Goal: Find specific page/section: Find specific page/section

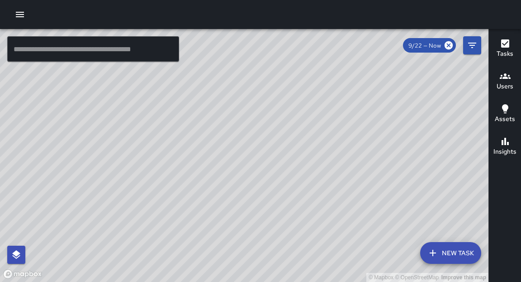
click at [196, 110] on div "© Mapbox © OpenStreetMap Improve this map H8 Hotel 8 Supervisor Tasks 13 / 13 T…" at bounding box center [244, 155] width 489 height 253
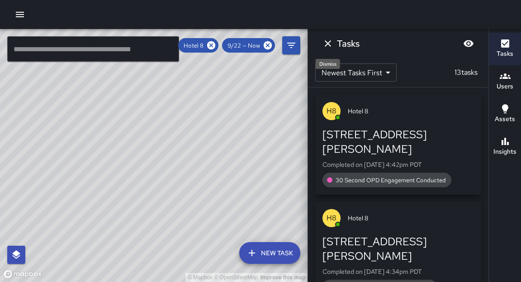
click at [331, 45] on icon "Dismiss" at bounding box center [328, 43] width 11 height 11
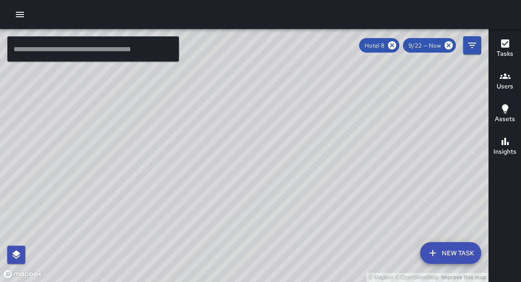
click at [356, 171] on div "© Mapbox © OpenStreetMap Improve this map" at bounding box center [244, 155] width 489 height 253
drag, startPoint x: 175, startPoint y: 188, endPoint x: 292, endPoint y: 62, distance: 172.3
click at [202, 131] on div "© Mapbox © OpenStreetMap Improve this map" at bounding box center [244, 155] width 489 height 253
click at [393, 45] on icon at bounding box center [392, 45] width 10 height 10
drag, startPoint x: 285, startPoint y: 230, endPoint x: 395, endPoint y: 103, distance: 168.2
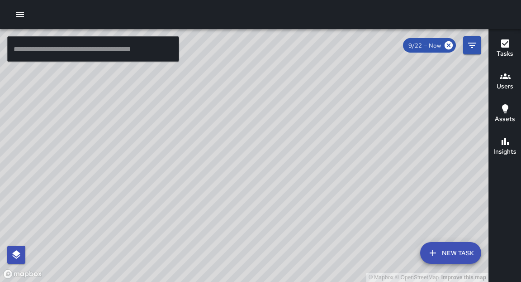
click at [395, 103] on div "© Mapbox © OpenStreetMap Improve this map" at bounding box center [244, 155] width 489 height 253
drag, startPoint x: 142, startPoint y: 189, endPoint x: 146, endPoint y: 184, distance: 6.8
click at [146, 184] on div "© Mapbox © OpenStreetMap Improve this map" at bounding box center [244, 155] width 489 height 253
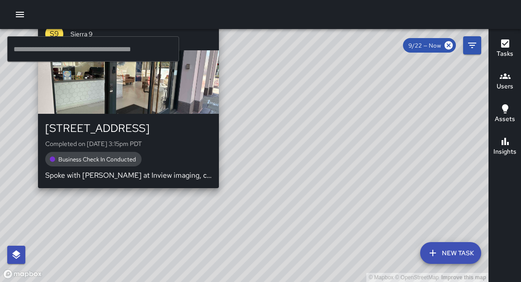
click at [124, 192] on div "© Mapbox © OpenStreetMap Improve this map S9 Sierra 9 525 14th Street Completed…" at bounding box center [244, 155] width 489 height 253
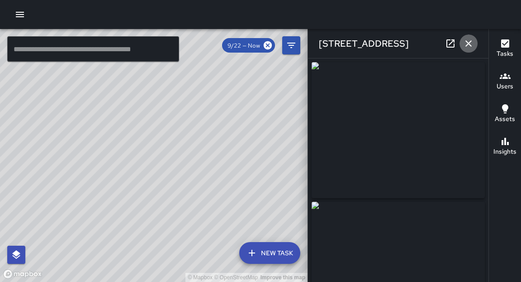
click at [470, 43] on icon "button" at bounding box center [468, 43] width 11 height 11
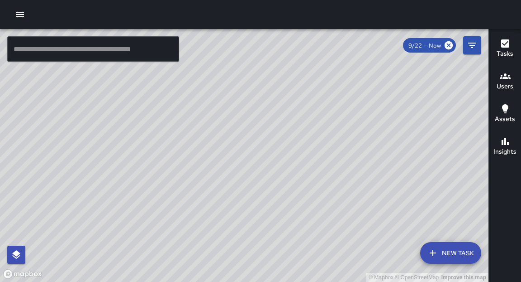
click at [363, 149] on div "© Mapbox © OpenStreetMap Improve this map" at bounding box center [244, 155] width 489 height 253
drag, startPoint x: 332, startPoint y: 187, endPoint x: 291, endPoint y: 170, distance: 44.5
click at [291, 170] on div "© Mapbox © OpenStreetMap Improve this map" at bounding box center [244, 155] width 489 height 253
drag, startPoint x: 332, startPoint y: 92, endPoint x: 323, endPoint y: 100, distance: 11.9
click at [323, 100] on div "© Mapbox © OpenStreetMap Improve this map" at bounding box center [244, 155] width 489 height 253
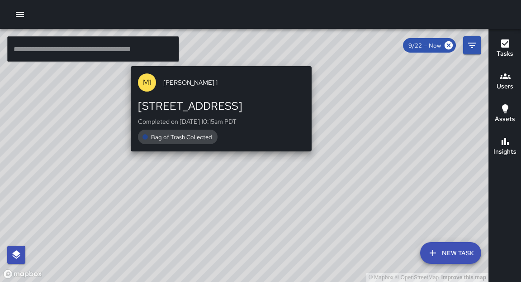
click at [316, 60] on div "© Mapbox © OpenStreetMap Improve this map M1 Mike 1 1633 San Pablo Avenue Compl…" at bounding box center [244, 155] width 489 height 253
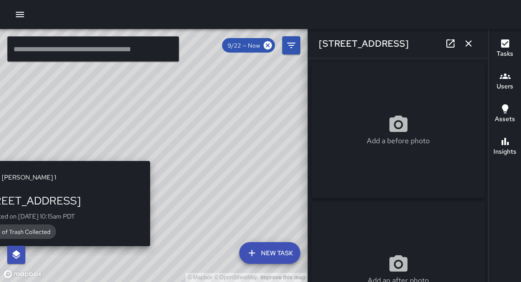
click at [154, 155] on div "© Mapbox © OpenStreetMap Improve this map M1 Mike 1 1633 San Pablo Avenue Compl…" at bounding box center [154, 155] width 308 height 253
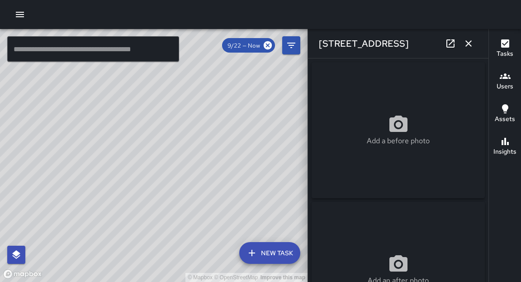
click at [154, 155] on div "© Mapbox © OpenStreetMap Improve this map M1 Mike 1 1633 San Pablo Avenue Compl…" at bounding box center [154, 155] width 308 height 253
click at [154, 155] on div "© Mapbox © OpenStreetMap Improve this map" at bounding box center [154, 155] width 308 height 253
click at [243, 122] on div "© Mapbox © OpenStreetMap Improve this map" at bounding box center [154, 155] width 308 height 253
click at [473, 41] on icon "button" at bounding box center [468, 43] width 11 height 11
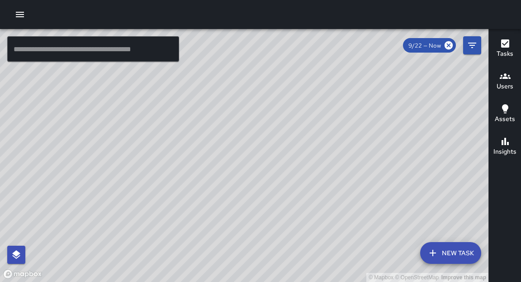
click at [431, 224] on div "© Mapbox © OpenStreetMap Improve this map" at bounding box center [244, 155] width 489 height 253
drag, startPoint x: 418, startPoint y: 199, endPoint x: 321, endPoint y: 169, distance: 101.8
click at [321, 169] on div "© Mapbox © OpenStreetMap Improve this map" at bounding box center [244, 155] width 489 height 253
click at [332, 200] on div "© Mapbox © OpenStreetMap Improve this map" at bounding box center [244, 155] width 489 height 253
drag, startPoint x: 348, startPoint y: 186, endPoint x: 353, endPoint y: 141, distance: 45.1
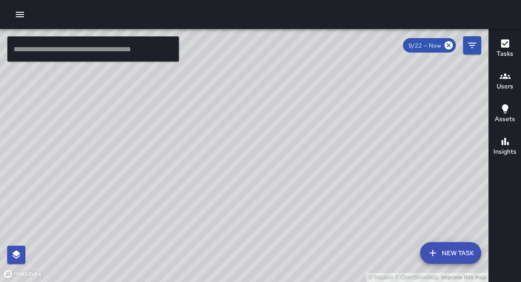
click at [348, 161] on div "© Mapbox © OpenStreetMap Improve this map" at bounding box center [244, 155] width 489 height 253
drag, startPoint x: 377, startPoint y: 73, endPoint x: 342, endPoint y: 209, distance: 140.0
click at [342, 209] on div "© Mapbox © OpenStreetMap Improve this map" at bounding box center [244, 155] width 489 height 253
drag, startPoint x: 401, startPoint y: 104, endPoint x: 367, endPoint y: 170, distance: 73.9
click at [368, 171] on div "© Mapbox © OpenStreetMap Improve this map" at bounding box center [244, 155] width 489 height 253
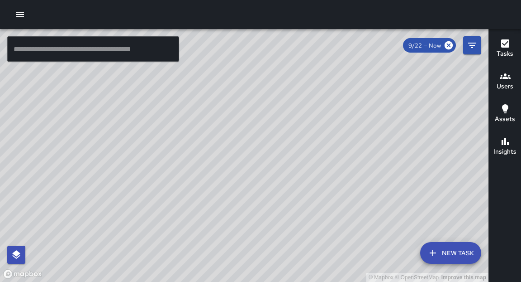
click at [386, 167] on div "© Mapbox © OpenStreetMap Improve this map" at bounding box center [244, 155] width 489 height 253
drag, startPoint x: 427, startPoint y: 104, endPoint x: 380, endPoint y: 162, distance: 74.0
click at [383, 170] on div "© Mapbox © OpenStreetMap Improve this map" at bounding box center [244, 155] width 489 height 253
drag, startPoint x: 446, startPoint y: 73, endPoint x: 417, endPoint y: 196, distance: 125.9
click at [420, 198] on div "© Mapbox © OpenStreetMap Improve this map" at bounding box center [244, 155] width 489 height 253
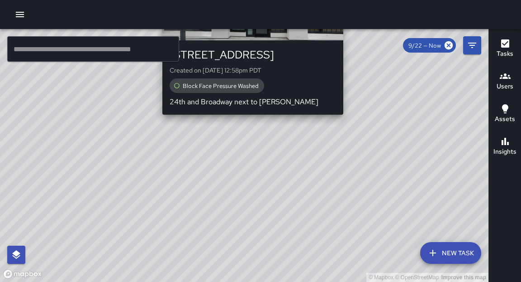
click at [347, 121] on div "© Mapbox © OpenStreetMap Improve this map E5 Echo 5 422 24th Street Created on …" at bounding box center [244, 155] width 489 height 253
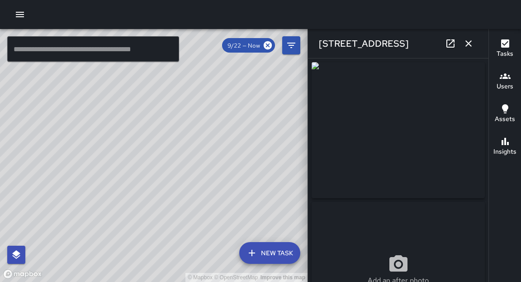
click at [472, 46] on icon "button" at bounding box center [468, 43] width 11 height 11
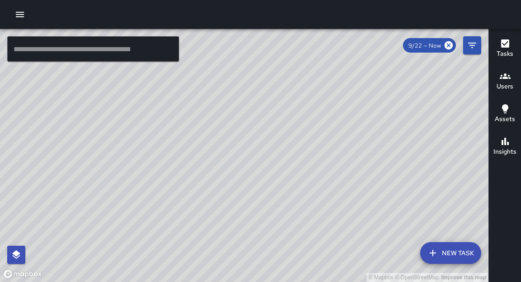
drag, startPoint x: 295, startPoint y: 227, endPoint x: 331, endPoint y: 183, distance: 56.9
click at [331, 183] on div "© Mapbox © OpenStreetMap Improve this map" at bounding box center [244, 155] width 489 height 253
drag, startPoint x: 153, startPoint y: 211, endPoint x: 167, endPoint y: 110, distance: 102.0
click at [167, 110] on div "© Mapbox © OpenStreetMap Improve this map" at bounding box center [244, 155] width 489 height 253
drag, startPoint x: 328, startPoint y: 149, endPoint x: 293, endPoint y: 198, distance: 60.1
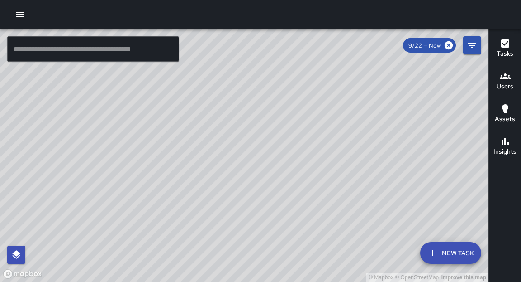
click at [293, 198] on div "© Mapbox © OpenStreetMap Improve this map" at bounding box center [244, 155] width 489 height 253
drag, startPoint x: 323, startPoint y: 161, endPoint x: 258, endPoint y: 248, distance: 109.6
click at [258, 248] on div "© Mapbox © OpenStreetMap Improve this map" at bounding box center [244, 155] width 489 height 253
click at [320, 195] on div "© Mapbox © OpenStreetMap Improve this map" at bounding box center [244, 155] width 489 height 253
drag, startPoint x: 353, startPoint y: 112, endPoint x: 329, endPoint y: 238, distance: 128.6
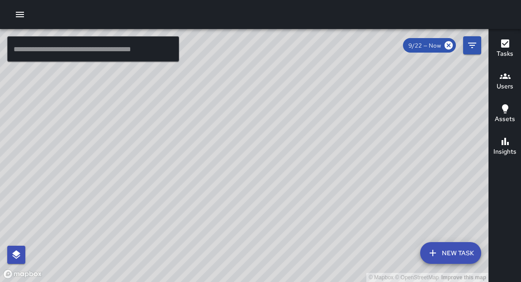
click at [329, 238] on div "© Mapbox © OpenStreetMap Improve this map" at bounding box center [244, 155] width 489 height 253
drag, startPoint x: 253, startPoint y: 184, endPoint x: 250, endPoint y: 71, distance: 113.2
click at [250, 60] on div "© Mapbox © OpenStreetMap Improve this map" at bounding box center [244, 155] width 489 height 253
drag, startPoint x: 266, startPoint y: 139, endPoint x: 277, endPoint y: 112, distance: 30.0
click at [277, 112] on div "© Mapbox © OpenStreetMap Improve this map" at bounding box center [244, 155] width 489 height 253
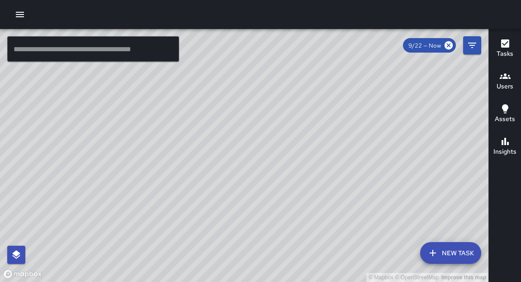
drag, startPoint x: 269, startPoint y: 79, endPoint x: 273, endPoint y: 93, distance: 14.6
click at [273, 93] on div "© Mapbox © OpenStreetMap Improve this map" at bounding box center [244, 155] width 489 height 253
drag, startPoint x: 123, startPoint y: 171, endPoint x: 282, endPoint y: -9, distance: 240.8
click at [282, 0] on html "© Mapbox © OpenStreetMap Improve this map ​ New Task 9/22 — Now Map Layers Task…" at bounding box center [260, 141] width 521 height 282
drag, startPoint x: 203, startPoint y: 148, endPoint x: 212, endPoint y: 134, distance: 16.8
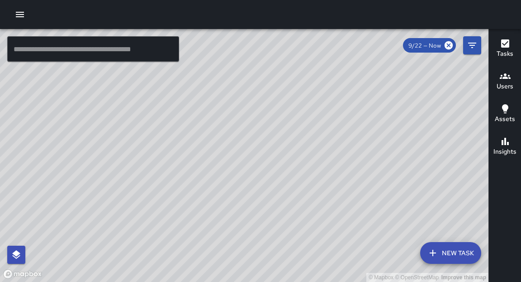
click at [214, 139] on div "© Mapbox © OpenStreetMap Improve this map" at bounding box center [244, 155] width 489 height 253
drag, startPoint x: 243, startPoint y: 76, endPoint x: 233, endPoint y: 110, distance: 34.8
click at [231, 112] on div "© Mapbox © OpenStreetMap Improve this map" at bounding box center [244, 155] width 489 height 253
click at [198, 136] on div "© Mapbox © OpenStreetMap Improve this map" at bounding box center [244, 155] width 489 height 253
drag, startPoint x: 211, startPoint y: 150, endPoint x: 196, endPoint y: 177, distance: 30.6
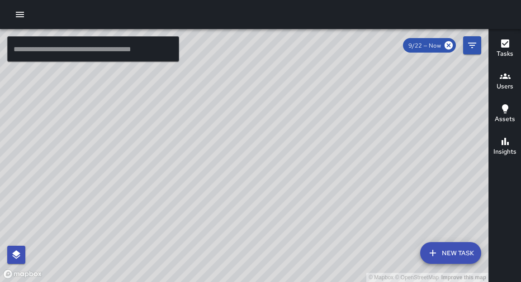
click at [196, 226] on div "© Mapbox © OpenStreetMap Improve this map" at bounding box center [244, 155] width 489 height 253
drag, startPoint x: 230, startPoint y: 80, endPoint x: 211, endPoint y: 236, distance: 157.2
click at [211, 237] on div "© Mapbox © OpenStreetMap Improve this map" at bounding box center [244, 155] width 489 height 253
drag, startPoint x: 352, startPoint y: 85, endPoint x: 254, endPoint y: 232, distance: 176.9
click at [254, 232] on div "© Mapbox © OpenStreetMap Improve this map" at bounding box center [244, 155] width 489 height 253
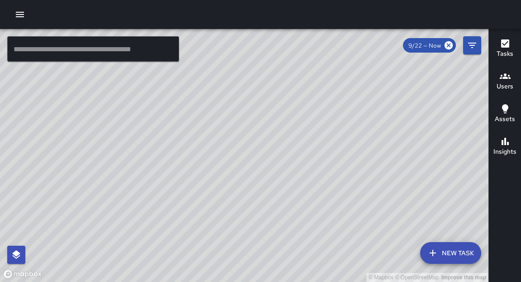
drag, startPoint x: 337, startPoint y: 73, endPoint x: 269, endPoint y: 198, distance: 141.8
click at [269, 198] on div "© Mapbox © OpenStreetMap Improve this map" at bounding box center [244, 155] width 489 height 253
drag, startPoint x: 367, startPoint y: 53, endPoint x: 344, endPoint y: 175, distance: 123.5
click at [344, 175] on div "© Mapbox © OpenStreetMap Improve this map" at bounding box center [244, 155] width 489 height 253
drag, startPoint x: 394, startPoint y: 110, endPoint x: 231, endPoint y: 118, distance: 163.2
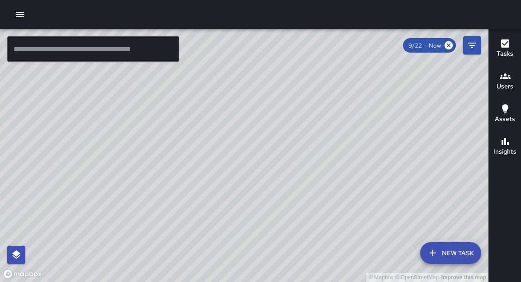
click at [231, 118] on div "© Mapbox © OpenStreetMap Improve this map" at bounding box center [244, 155] width 489 height 253
click at [16, 13] on icon "button" at bounding box center [19, 14] width 11 height 11
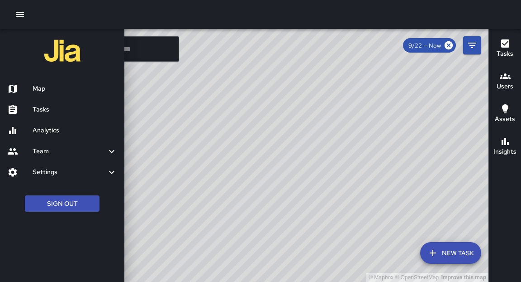
click at [53, 110] on h6 "Tasks" at bounding box center [75, 110] width 85 height 10
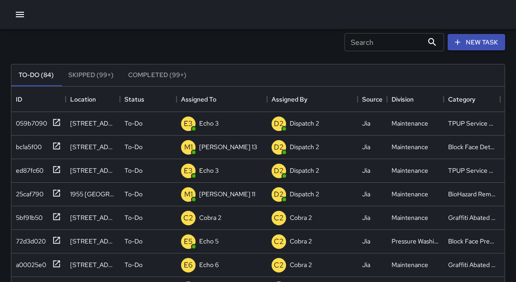
scroll to position [42, 0]
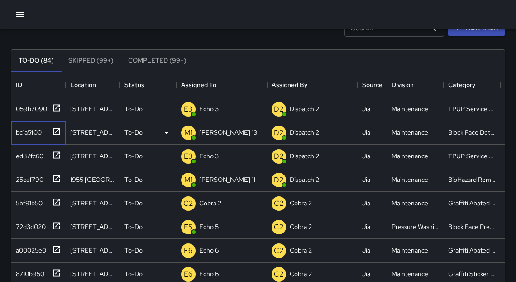
click at [55, 134] on icon at bounding box center [56, 131] width 7 height 7
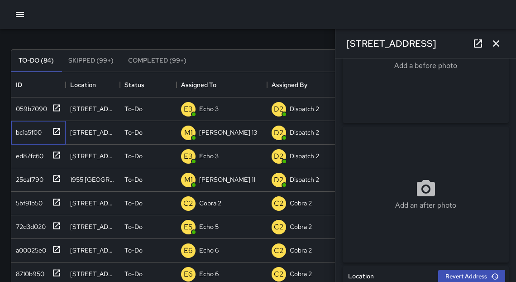
scroll to position [97, 0]
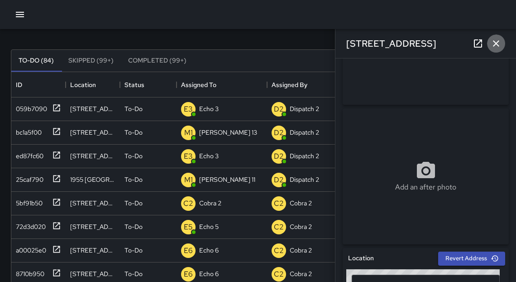
click at [495, 48] on icon "button" at bounding box center [496, 43] width 11 height 11
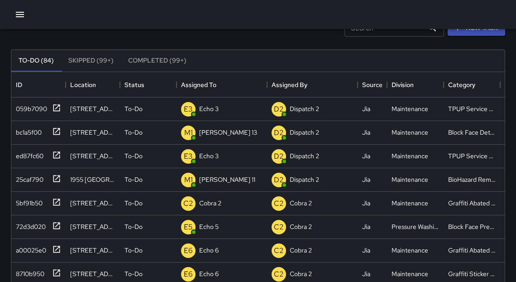
click at [516, 126] on html "Search Search New Task To-Do (84) Skipped (99+) Completed (99+) ID Location Sta…" at bounding box center [258, 225] width 516 height 534
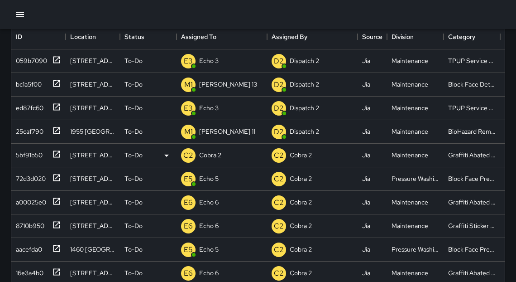
scroll to position [91, 0]
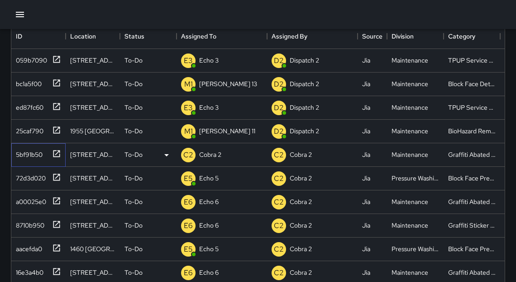
click at [57, 152] on icon at bounding box center [56, 153] width 7 height 7
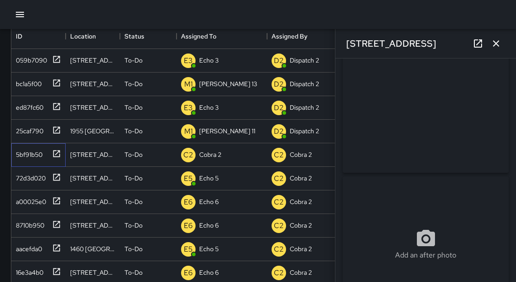
scroll to position [39, 0]
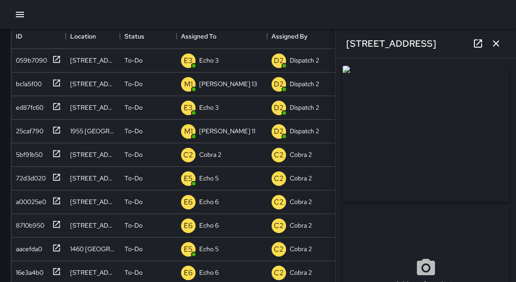
click at [499, 47] on icon "button" at bounding box center [496, 43] width 11 height 11
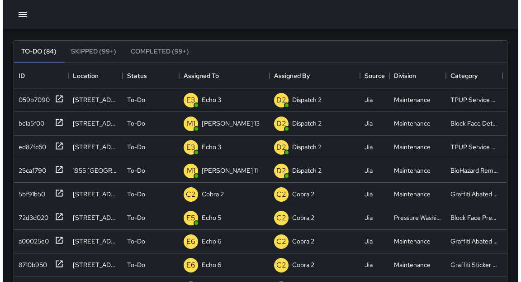
scroll to position [0, 0]
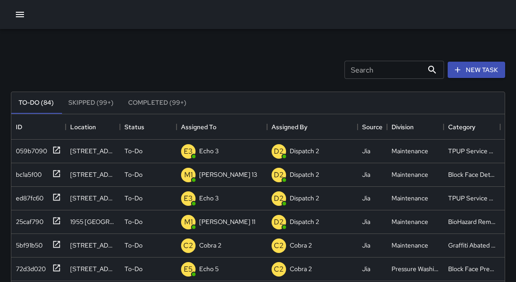
click at [13, 12] on button "button" at bounding box center [20, 14] width 18 height 18
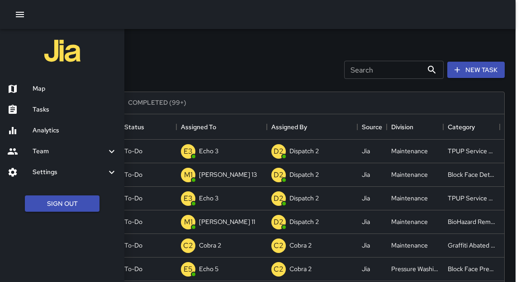
click at [51, 94] on div "Map" at bounding box center [62, 88] width 124 height 21
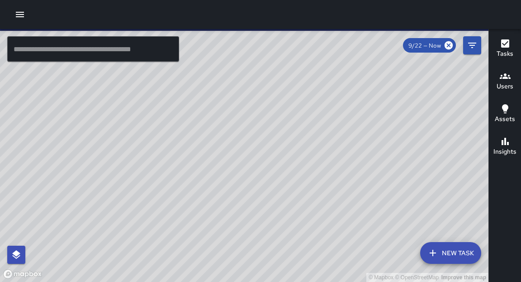
click at [81, 54] on input "text" at bounding box center [93, 48] width 172 height 25
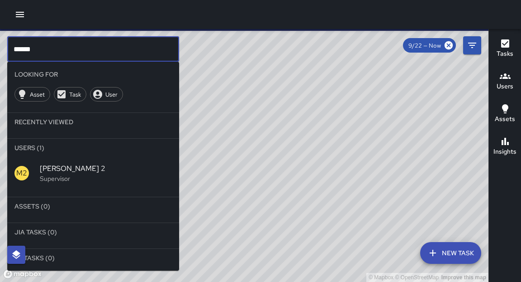
type input "******"
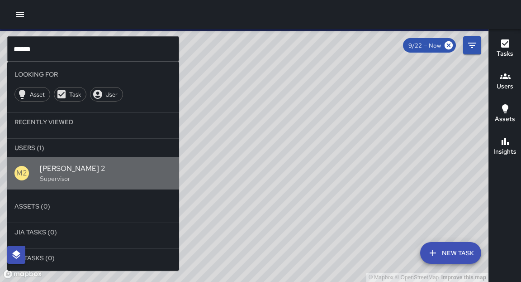
click at [49, 181] on p "Supervisor" at bounding box center [106, 178] width 132 height 9
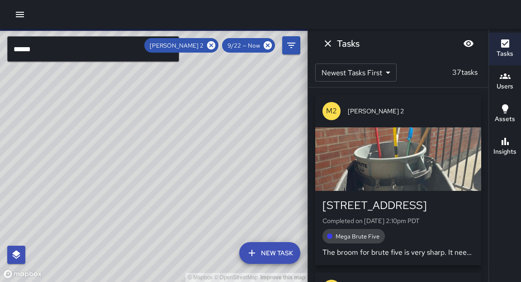
drag, startPoint x: 223, startPoint y: 152, endPoint x: 192, endPoint y: 188, distance: 47.9
click at [192, 188] on div "© Mapbox © OpenStreetMap Improve this map" at bounding box center [154, 155] width 308 height 253
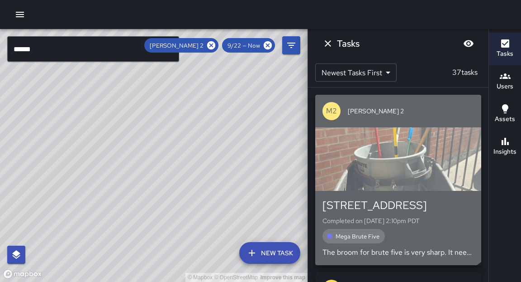
click at [395, 152] on div "button" at bounding box center [398, 158] width 166 height 63
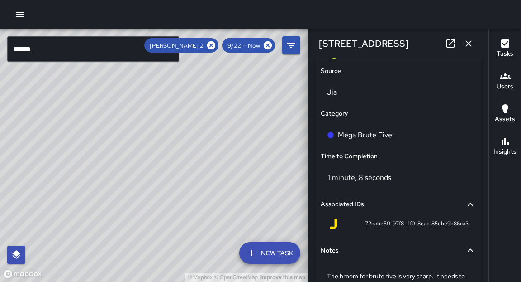
scroll to position [596, 0]
click at [14, 11] on icon "button" at bounding box center [19, 14] width 11 height 11
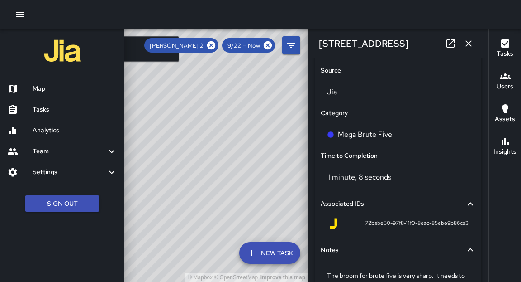
click at [211, 49] on div at bounding box center [260, 141] width 521 height 282
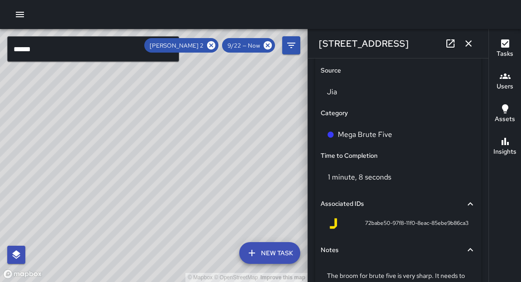
click at [212, 47] on icon at bounding box center [211, 45] width 8 height 8
click at [131, 50] on input "******" at bounding box center [93, 48] width 172 height 25
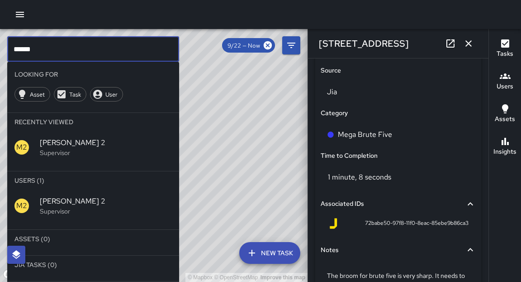
click at [131, 50] on input "******" at bounding box center [93, 48] width 172 height 25
click at [131, 51] on input "******" at bounding box center [93, 48] width 172 height 25
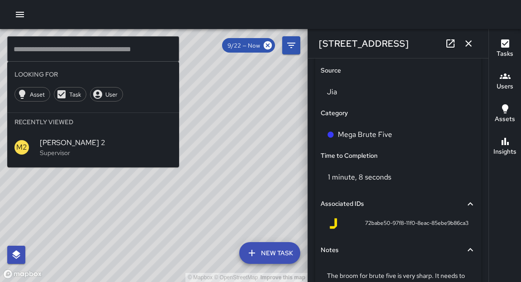
drag, startPoint x: 228, startPoint y: 181, endPoint x: 268, endPoint y: 178, distance: 40.8
click at [268, 178] on div "© Mapbox © OpenStreetMap Improve this map" at bounding box center [154, 155] width 308 height 253
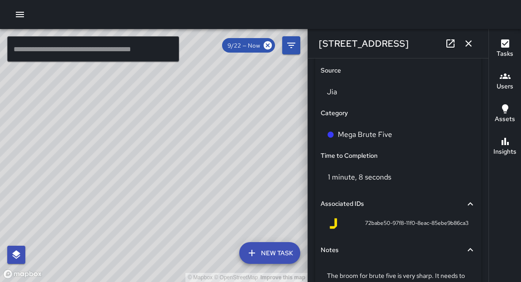
drag, startPoint x: 236, startPoint y: 192, endPoint x: 274, endPoint y: 161, distance: 49.5
click at [274, 161] on div "© Mapbox © OpenStreetMap Improve this map" at bounding box center [154, 155] width 308 height 253
click at [269, 47] on icon at bounding box center [268, 45] width 8 height 8
